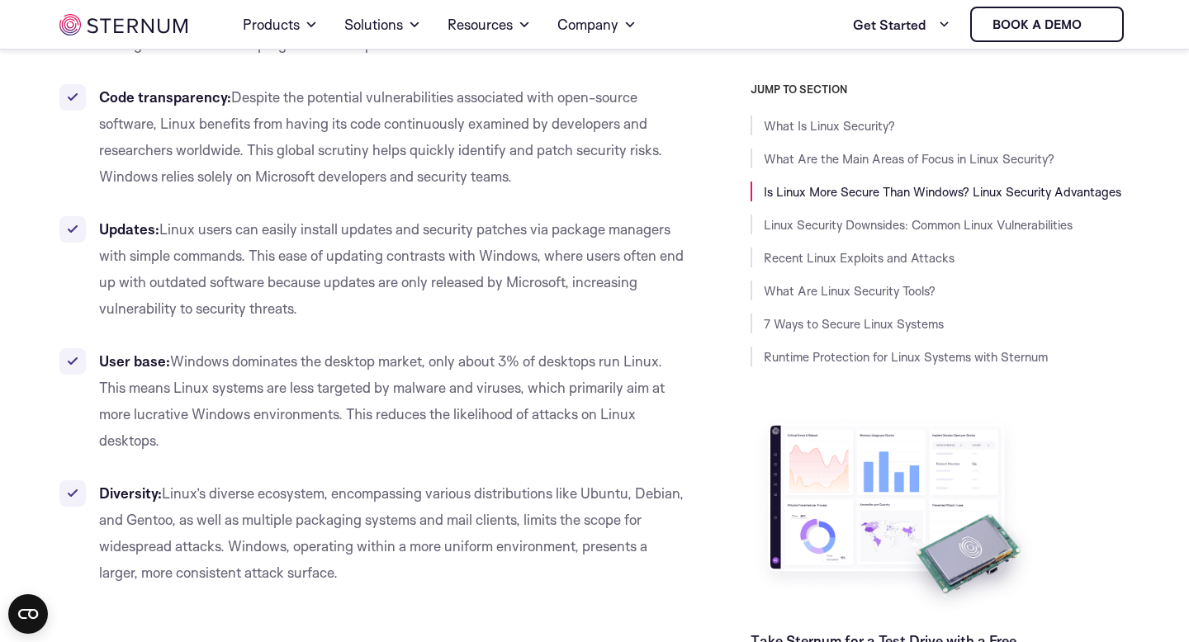
scroll to position [3020, 0]
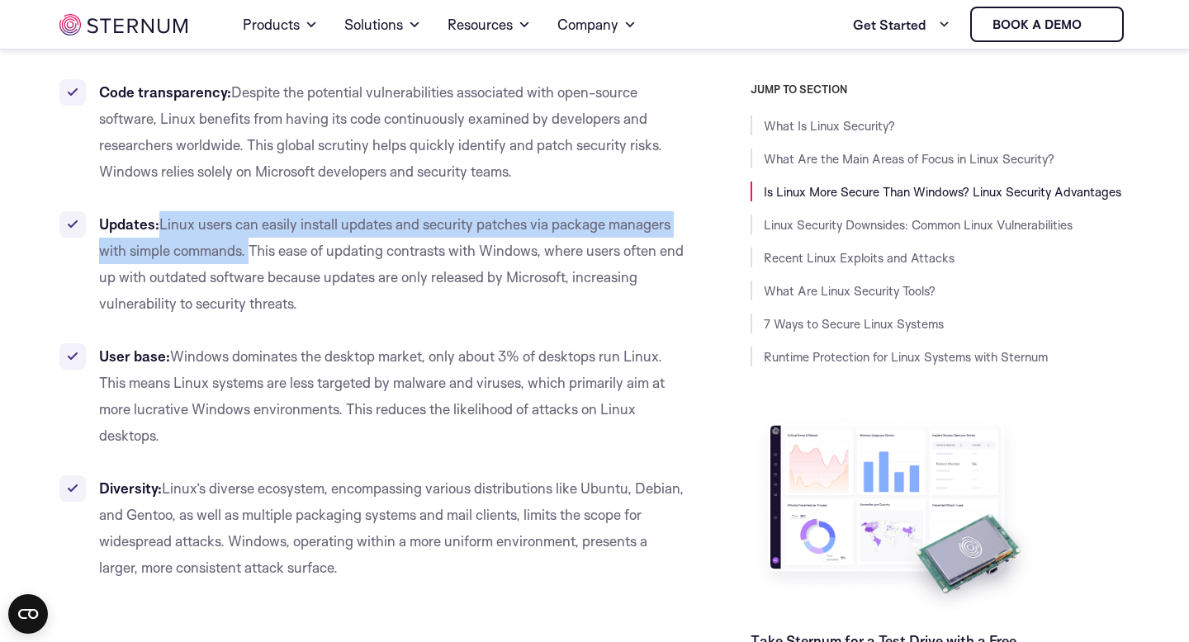
drag, startPoint x: 162, startPoint y: 223, endPoint x: 250, endPoint y: 245, distance: 91.1
click at [250, 245] on span "Linux users can easily install updates and security patches via package manager…" at bounding box center [391, 264] width 585 height 97
copy span "Linux users can easily install updates and security patches via package manager…"
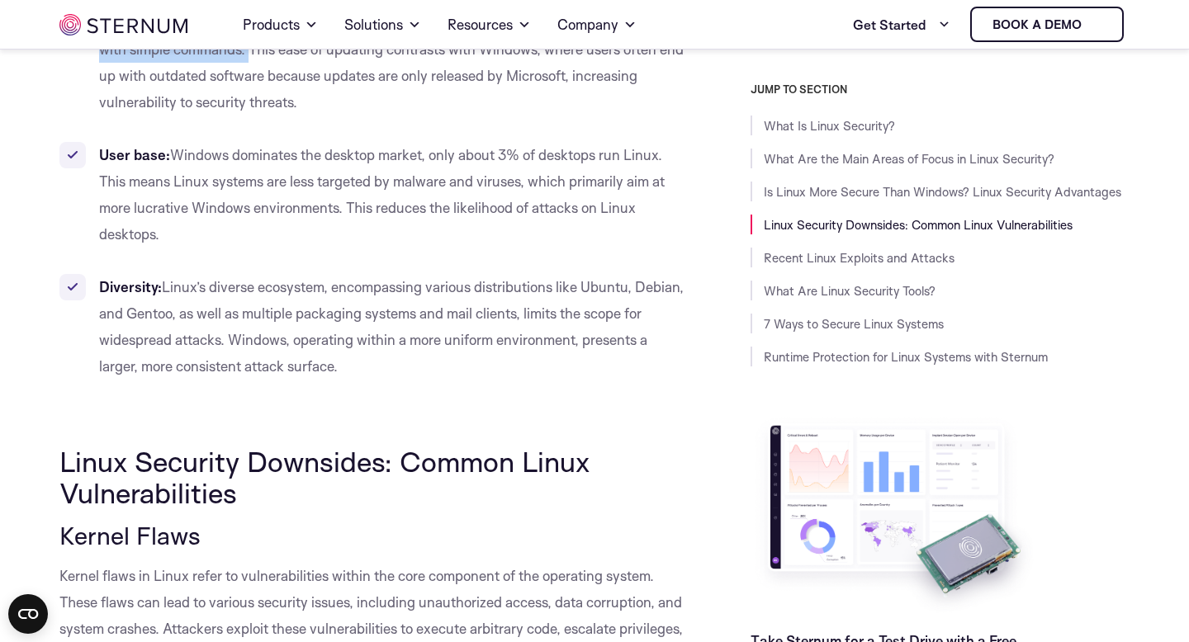
scroll to position [3225, 0]
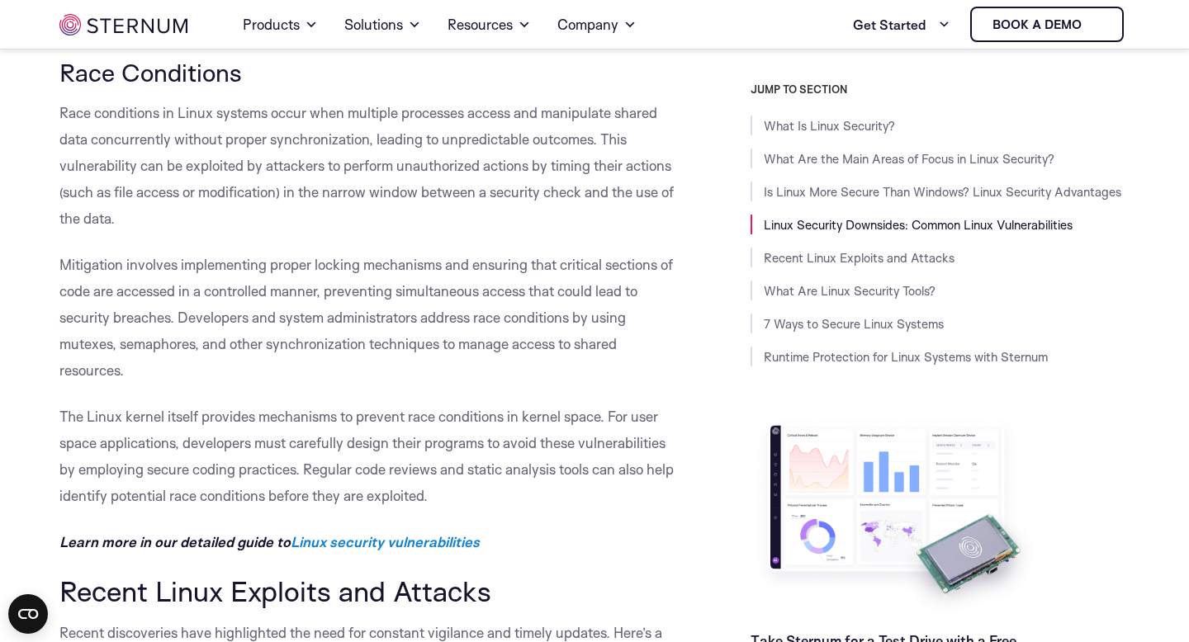
scroll to position [5320, 0]
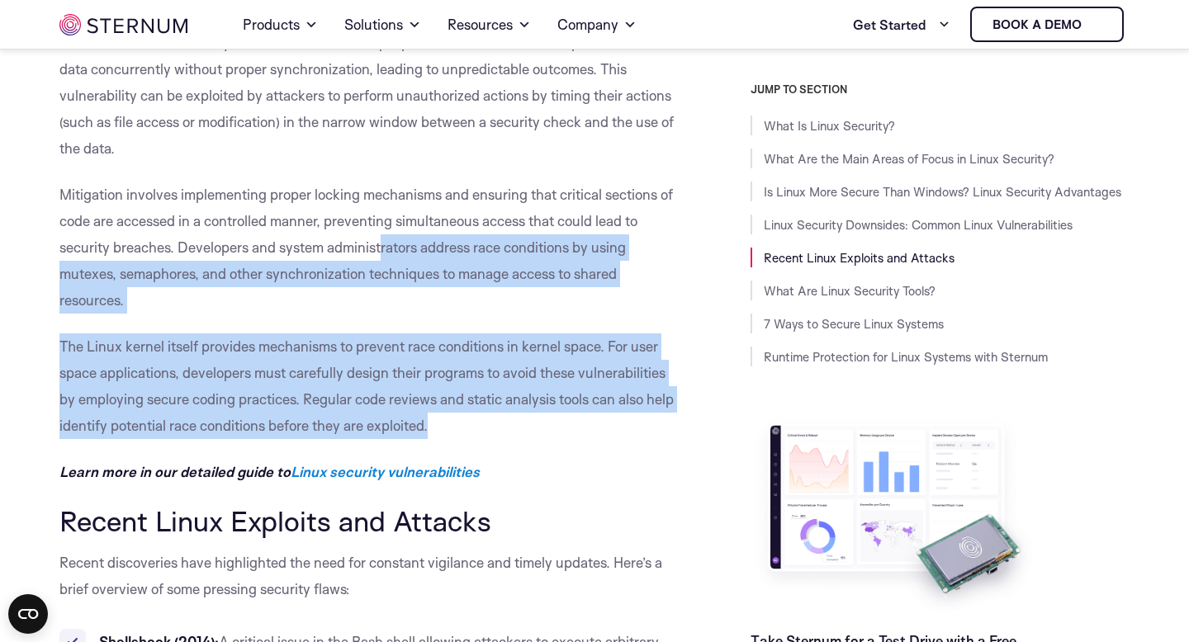
drag, startPoint x: 430, startPoint y: 427, endPoint x: 380, endPoint y: 248, distance: 186.1
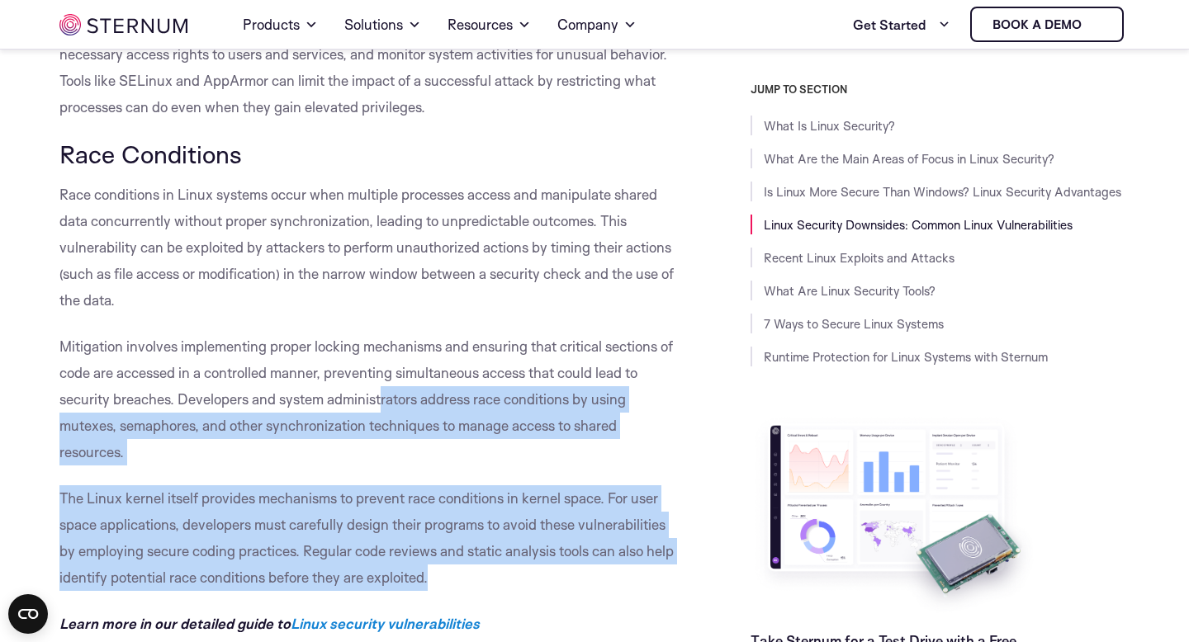
scroll to position [5169, 0]
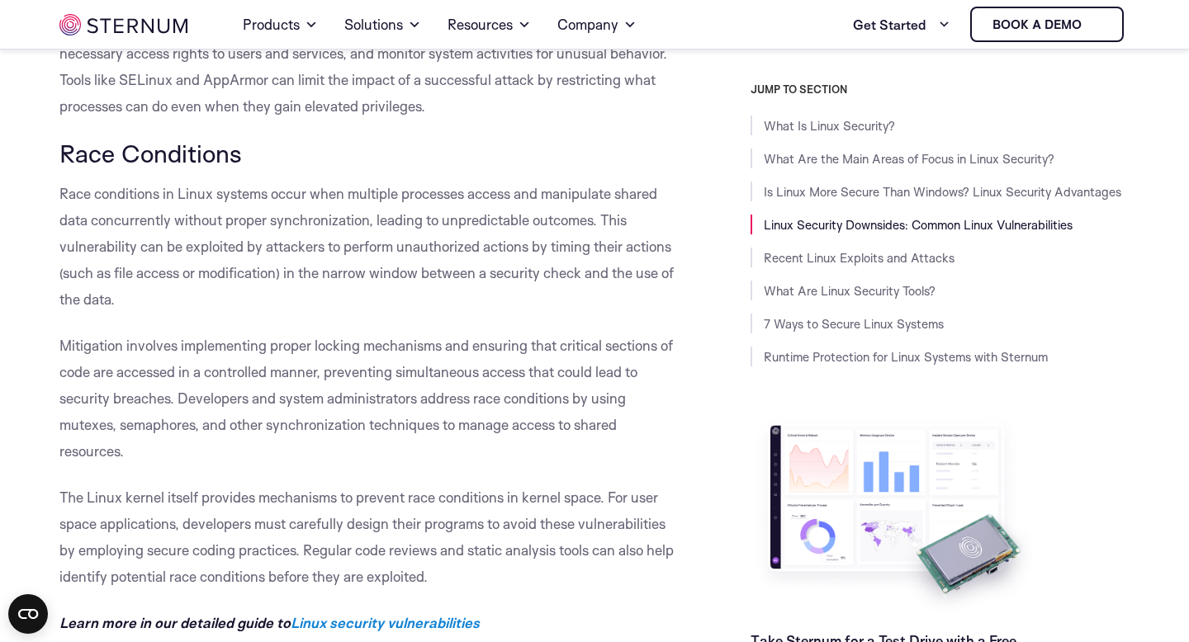
click at [443, 571] on p "The Linux kernel itself provides mechanisms to prevent race conditions in kerne…" at bounding box center [371, 538] width 624 height 106
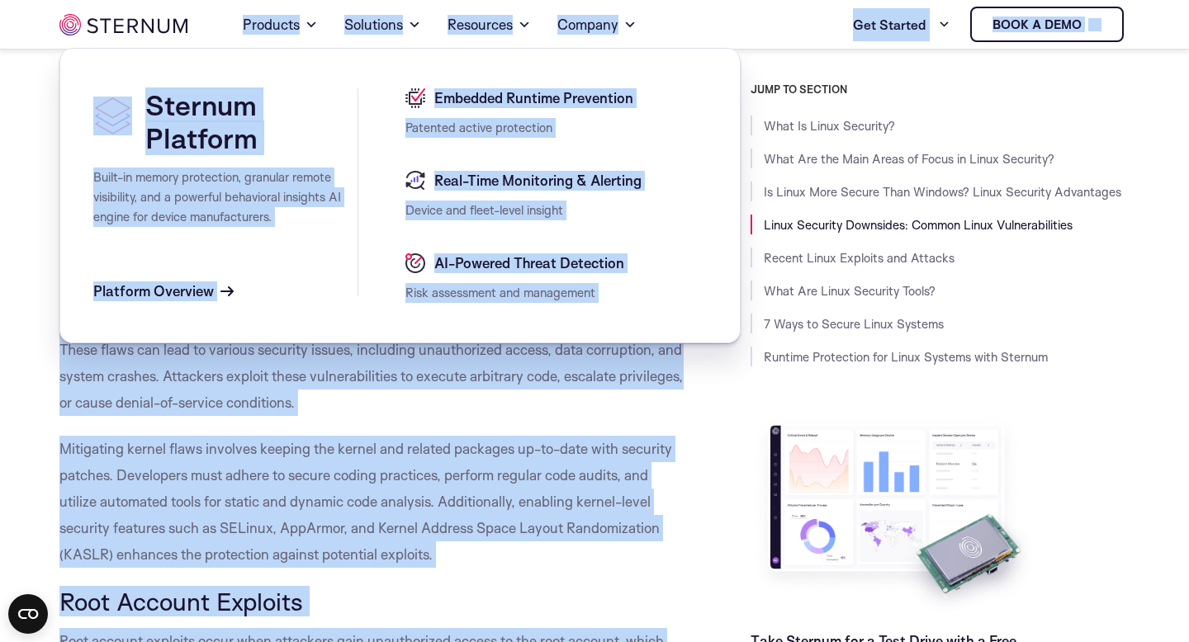
scroll to position [3448, 0]
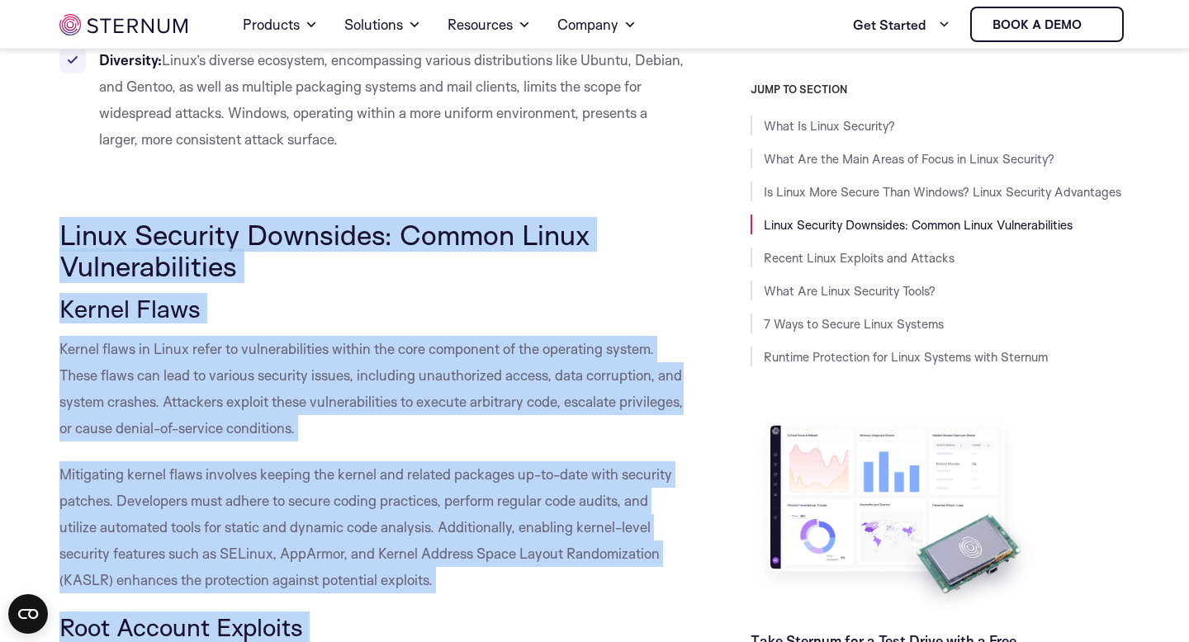
drag, startPoint x: 443, startPoint y: 571, endPoint x: 88, endPoint y: 213, distance: 503.9
copy div "Lorem Ipsumdol Sitametco: Adipis Elits Doeiusmodtempor Incidi Utlab Etdolo magn…"
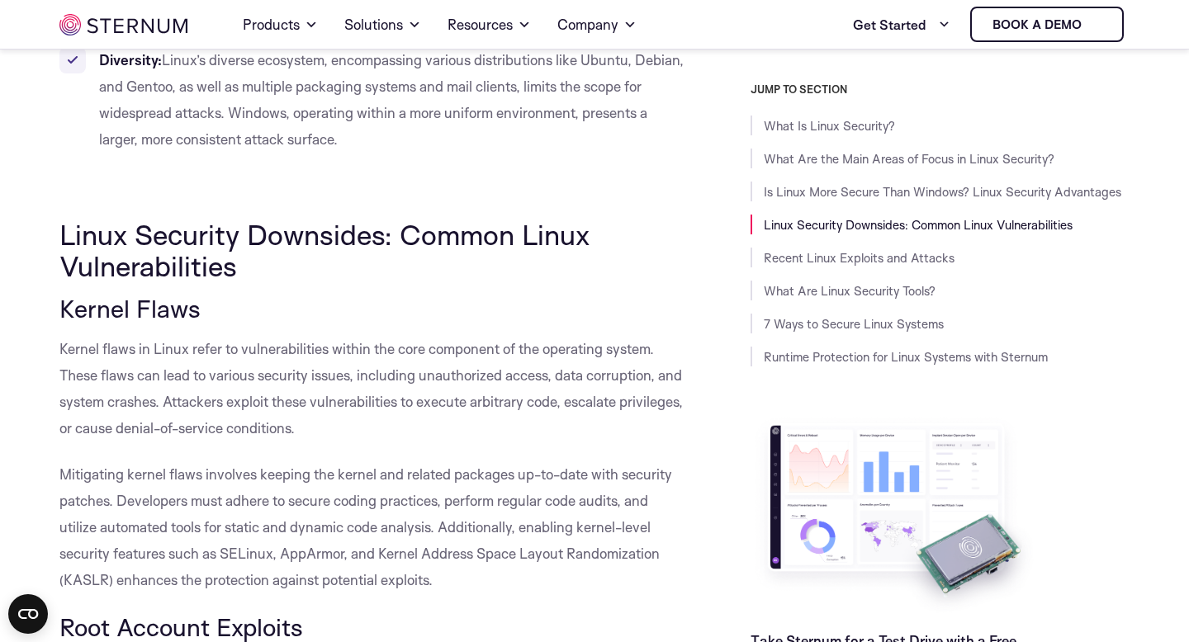
click at [301, 298] on h3 "Kernel Flaws" at bounding box center [371, 309] width 624 height 28
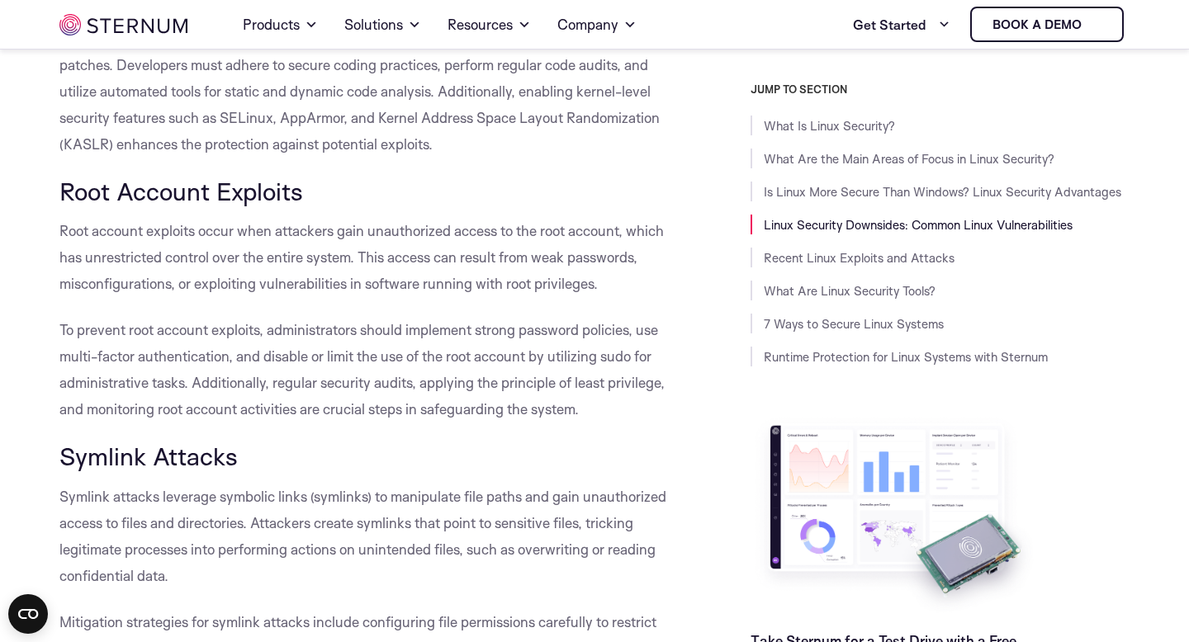
scroll to position [3883, 0]
